Goal: Information Seeking & Learning: Compare options

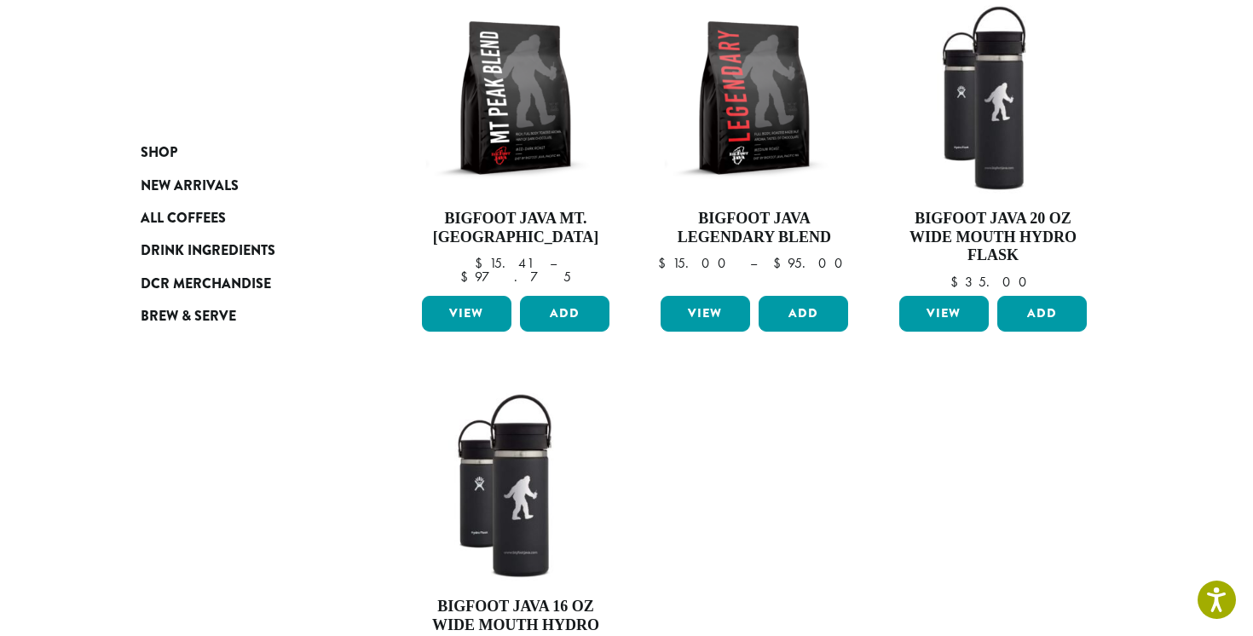
scroll to position [290, 0]
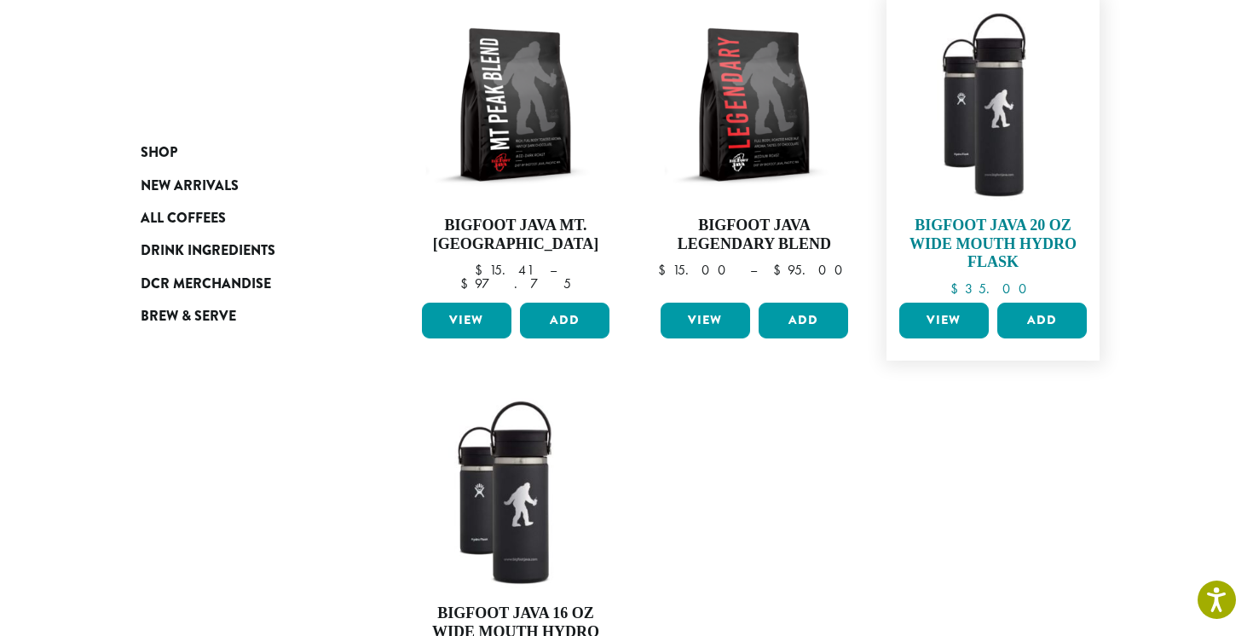
click at [986, 238] on h4 "Bigfoot Java 20 oz Wide Mouth Hydro Flask" at bounding box center [993, 243] width 196 height 55
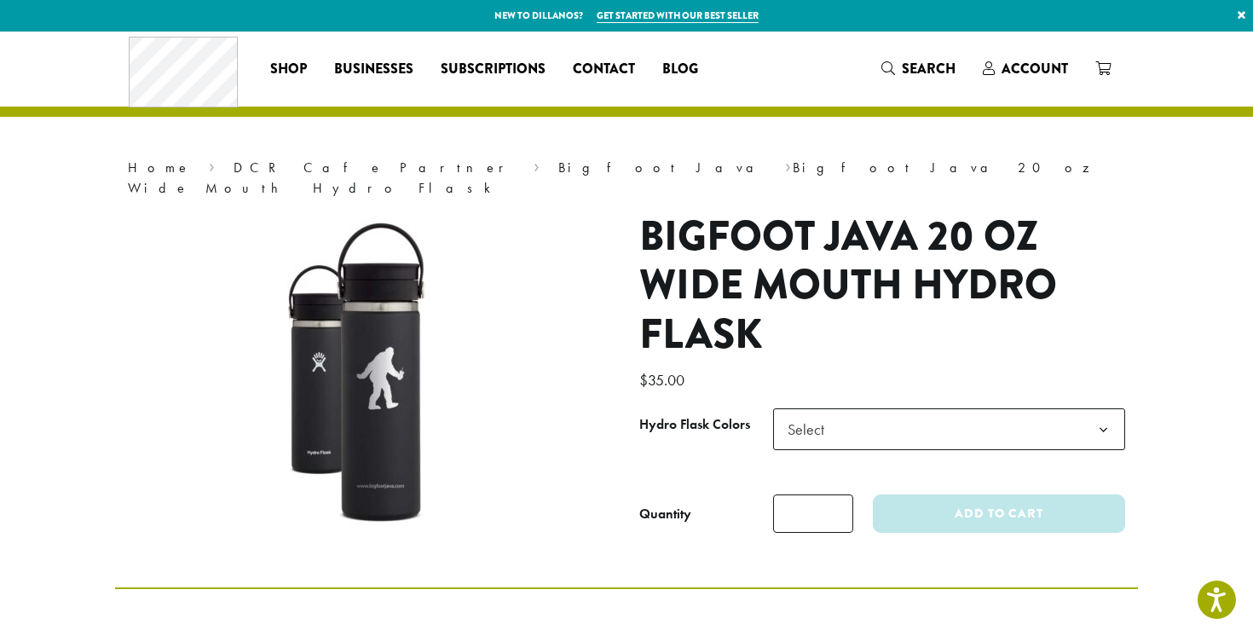
click at [853, 408] on span "Select" at bounding box center [949, 429] width 352 height 42
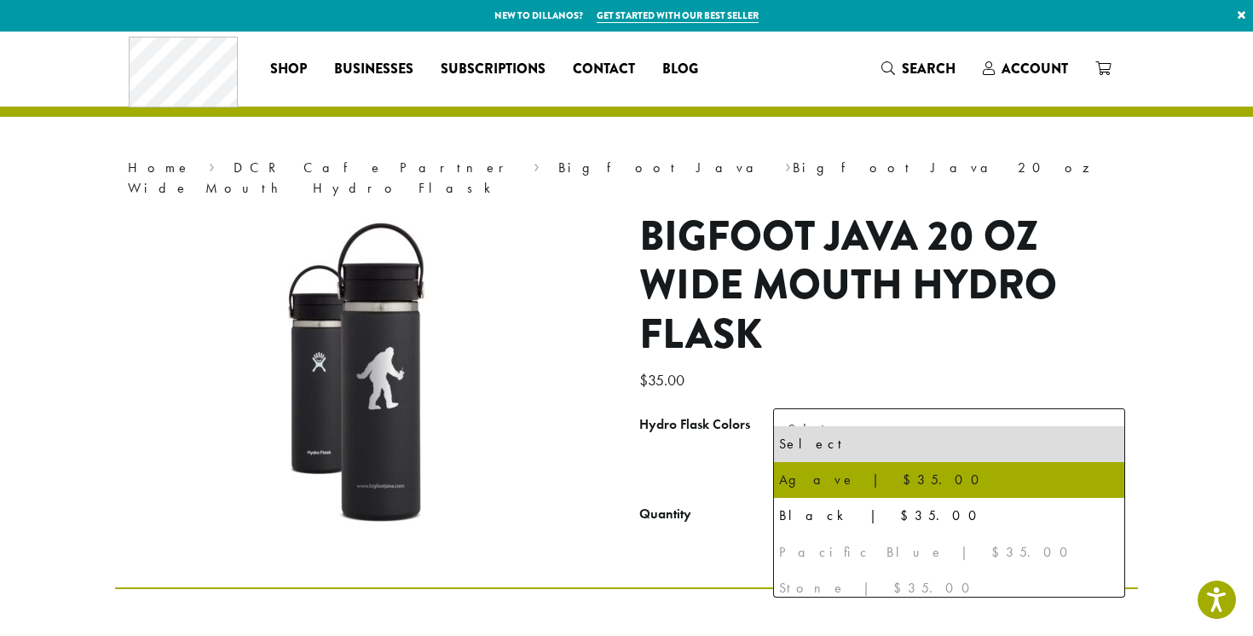
select select "*****"
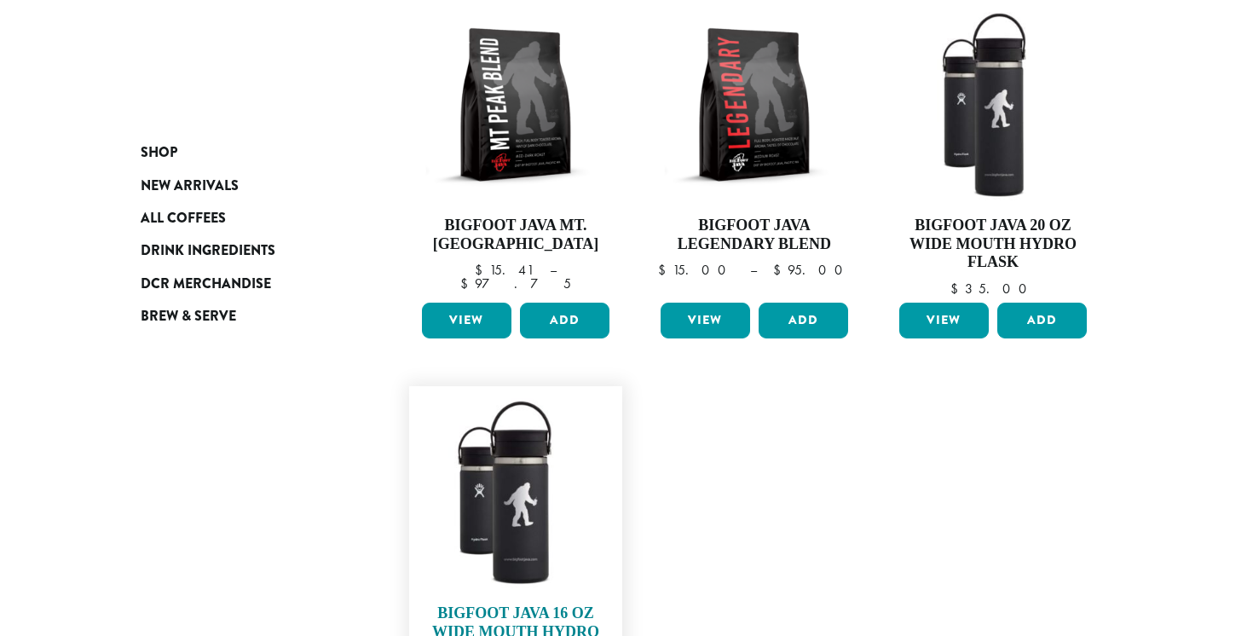
scroll to position [290, 0]
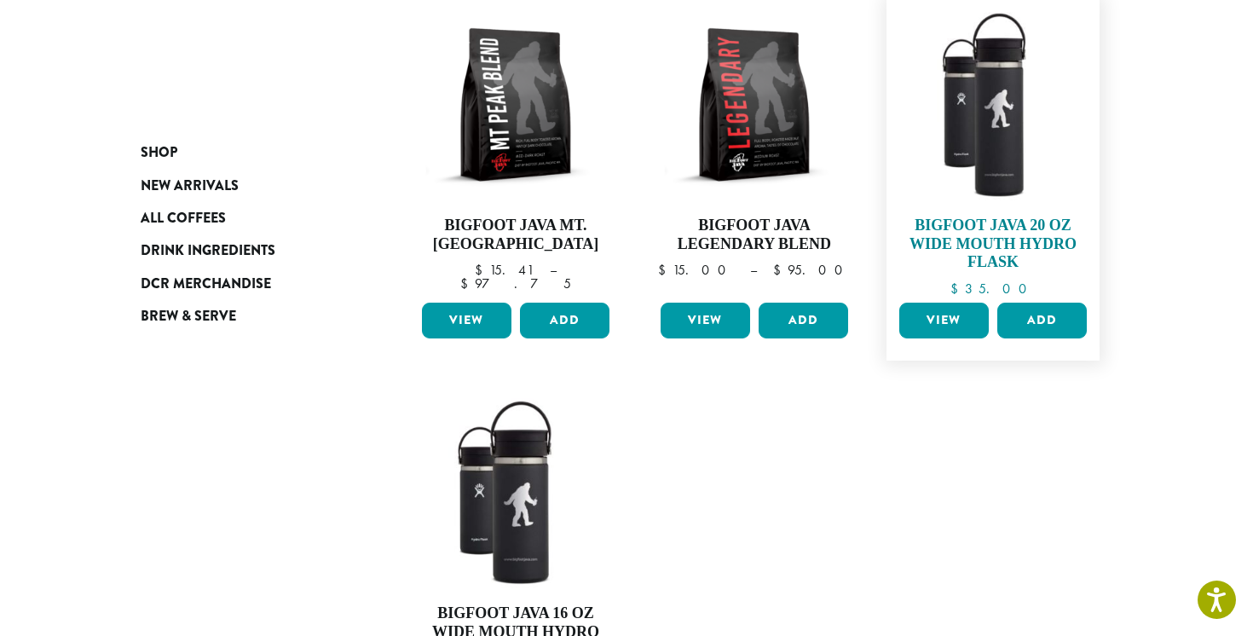
click at [1009, 145] on img at bounding box center [993, 105] width 196 height 196
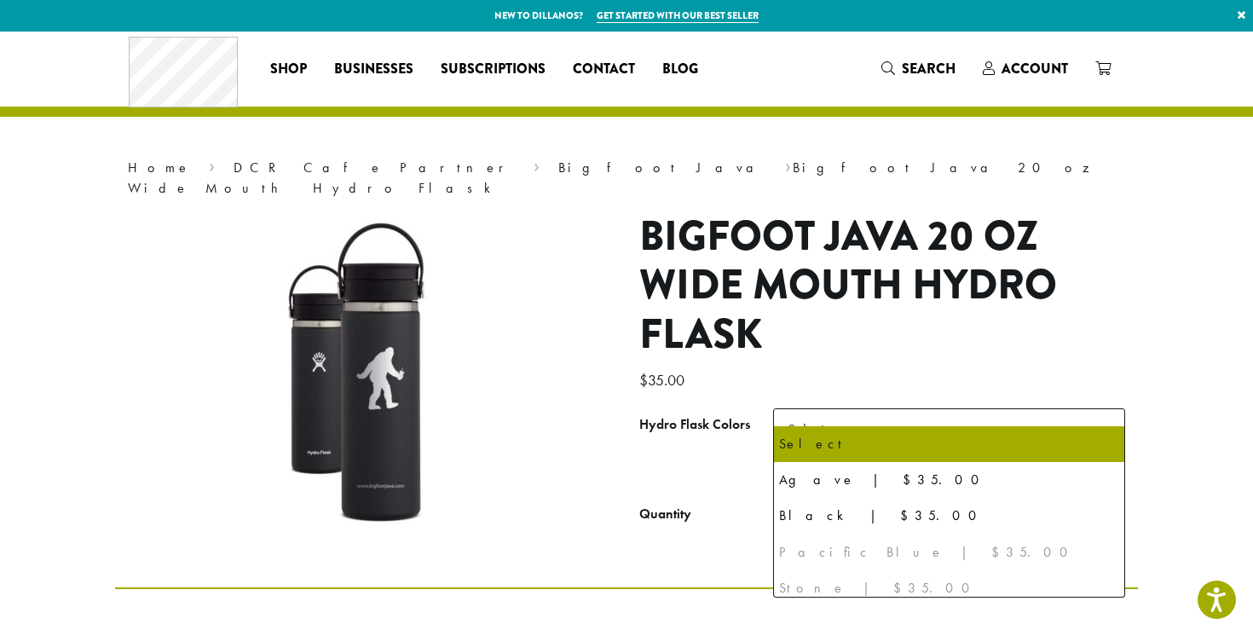
click at [870, 416] on span "Select" at bounding box center [949, 429] width 352 height 42
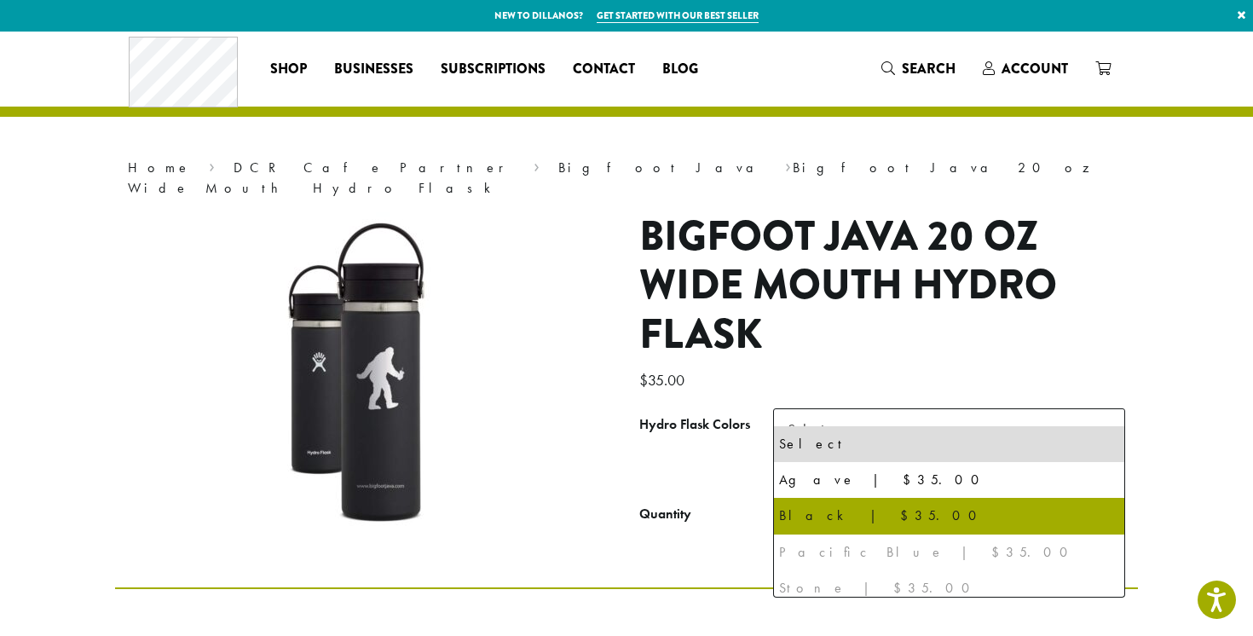
click at [818, 550] on div "Pacific Blue | $35.00" at bounding box center [949, 552] width 340 height 26
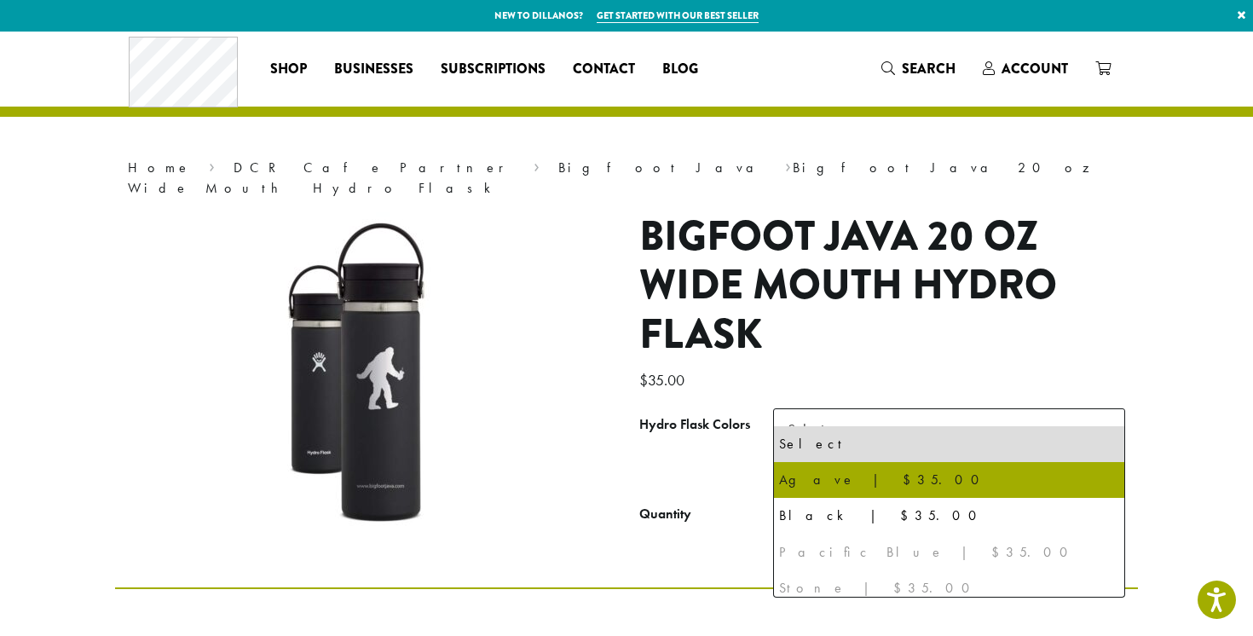
select select "*****"
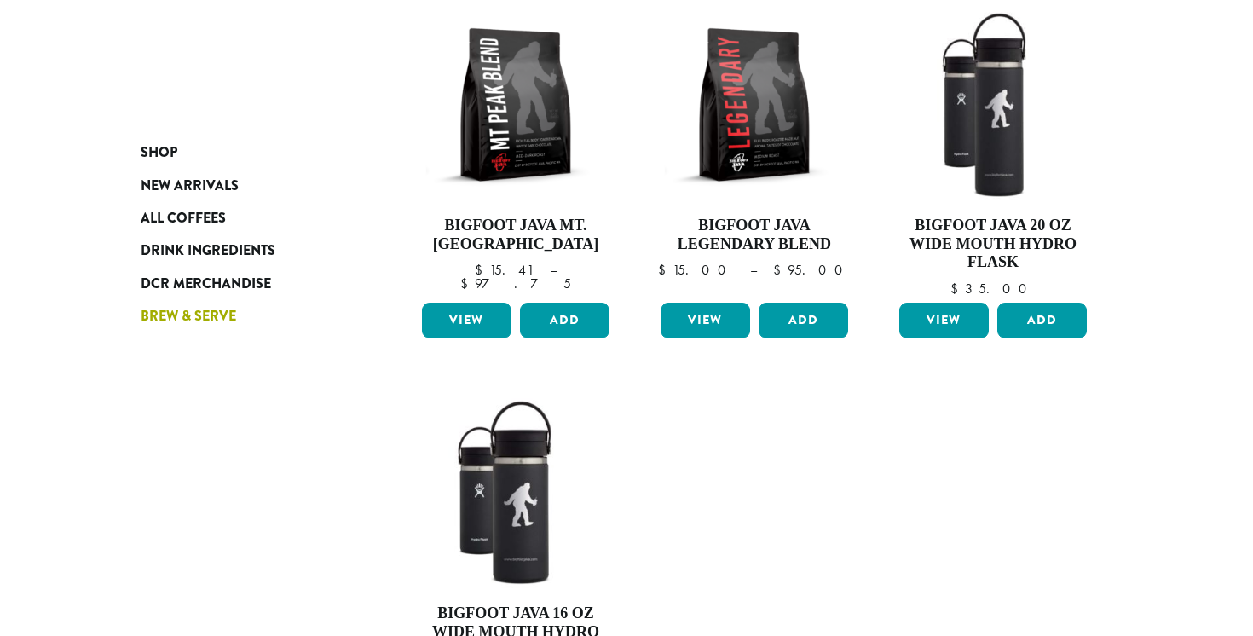
scroll to position [290, 0]
click at [536, 481] on img at bounding box center [516, 493] width 196 height 196
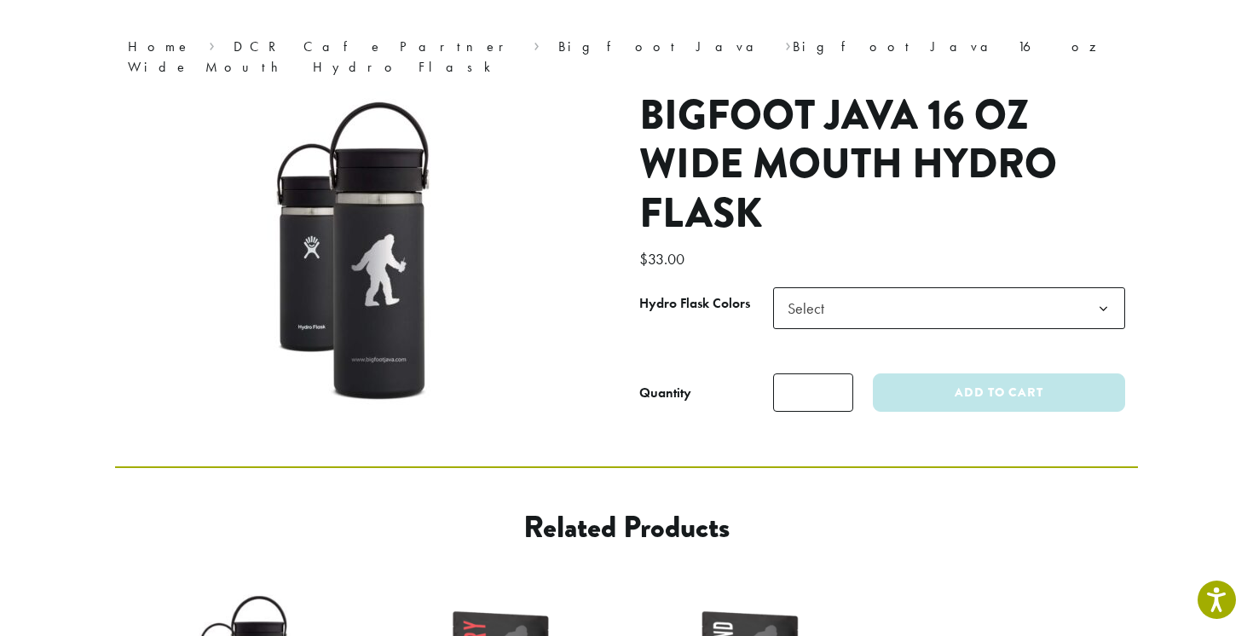
scroll to position [122, 0]
click at [855, 286] on span "Select" at bounding box center [949, 307] width 352 height 42
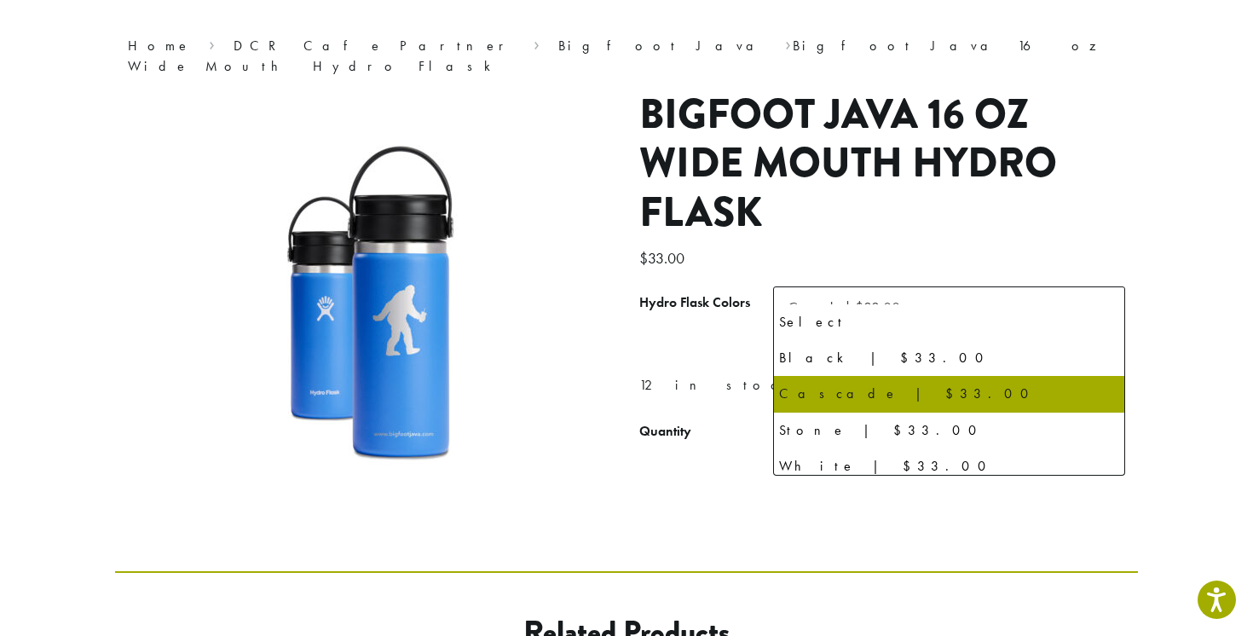
click at [873, 297] on span "Cascade | $33.00" at bounding box center [843, 307] width 112 height 20
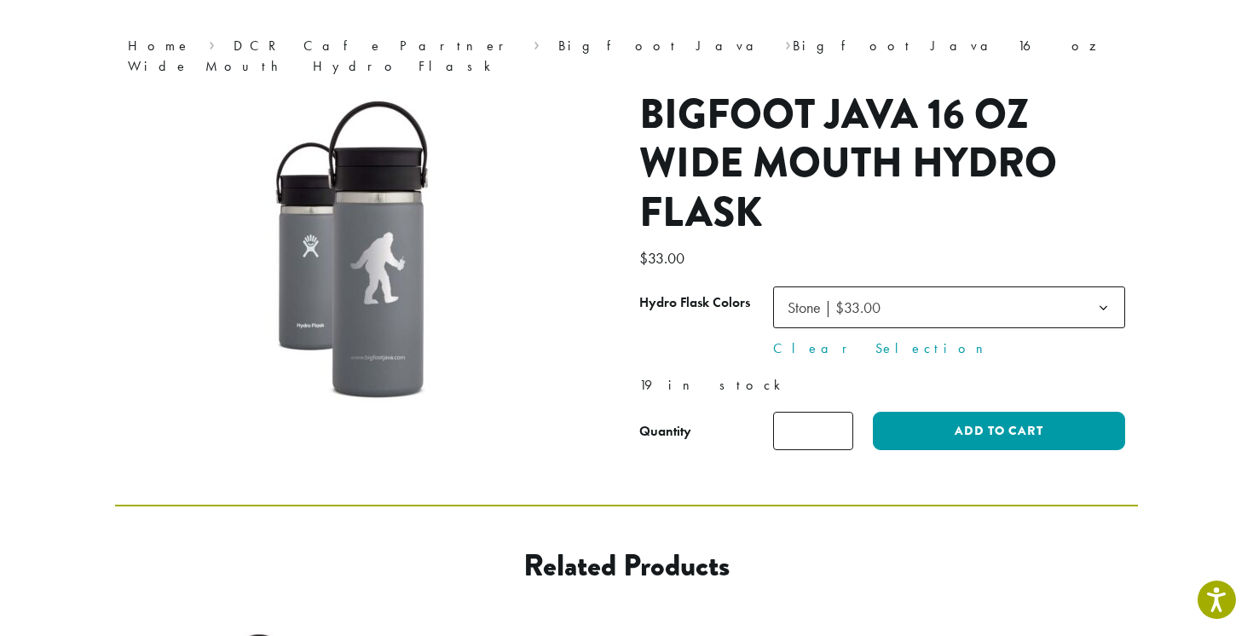
click at [847, 297] on span "Stone | $33.00" at bounding box center [833, 307] width 93 height 20
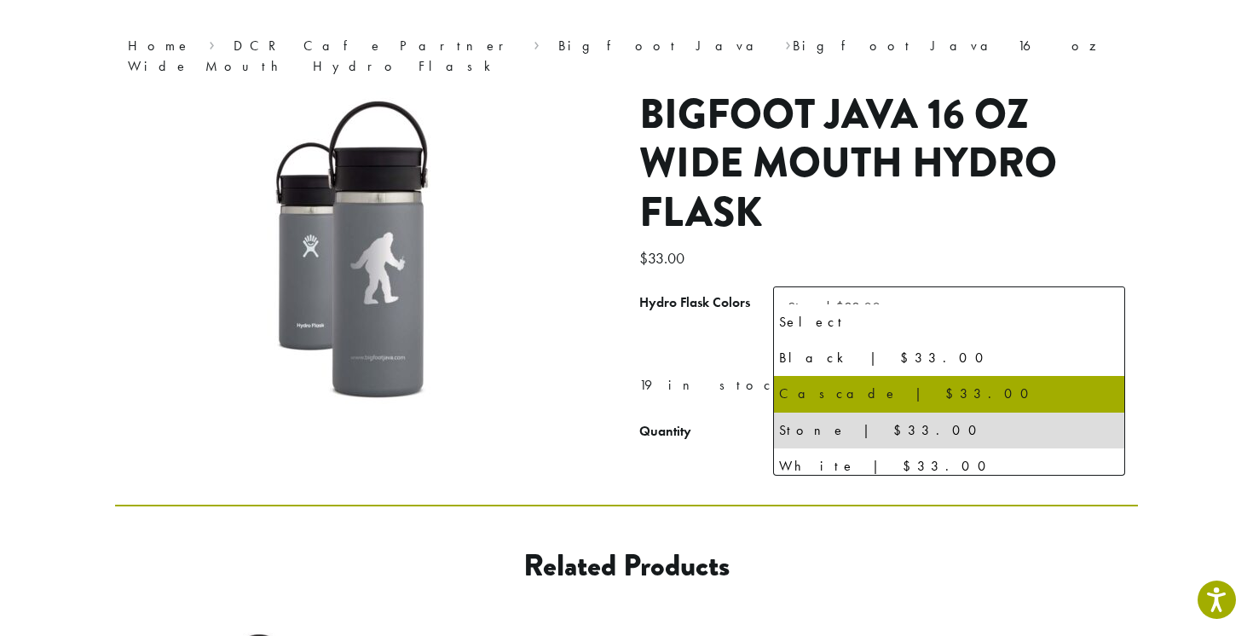
select select "*******"
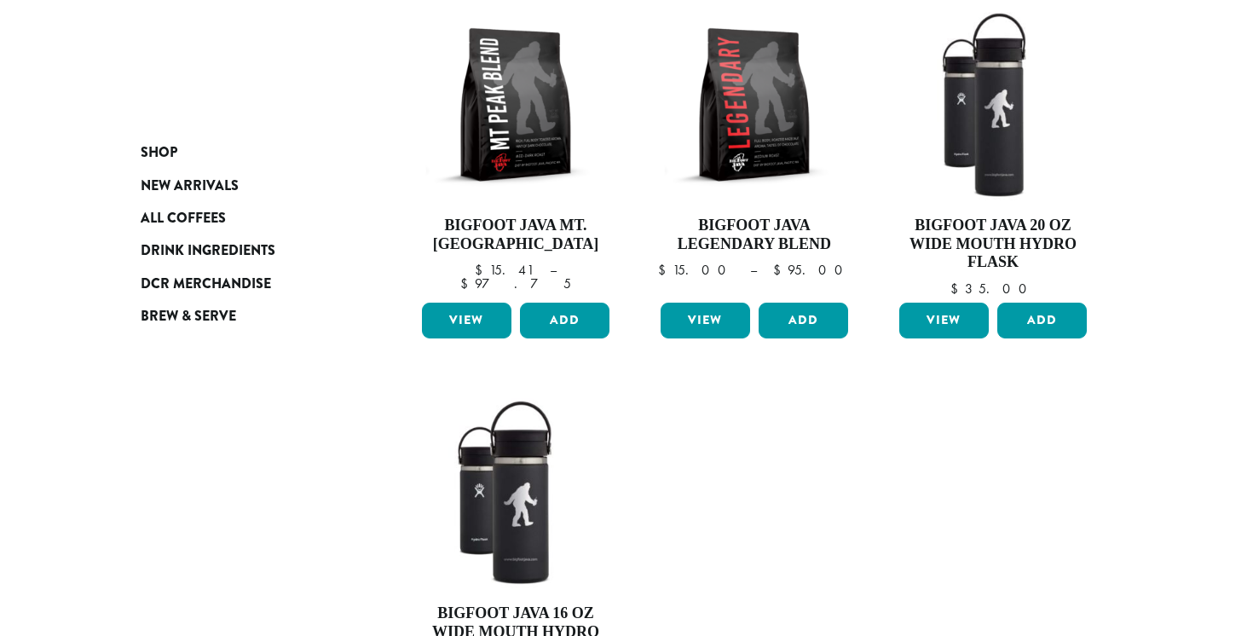
scroll to position [290, 0]
